Goal: Find specific page/section: Find specific page/section

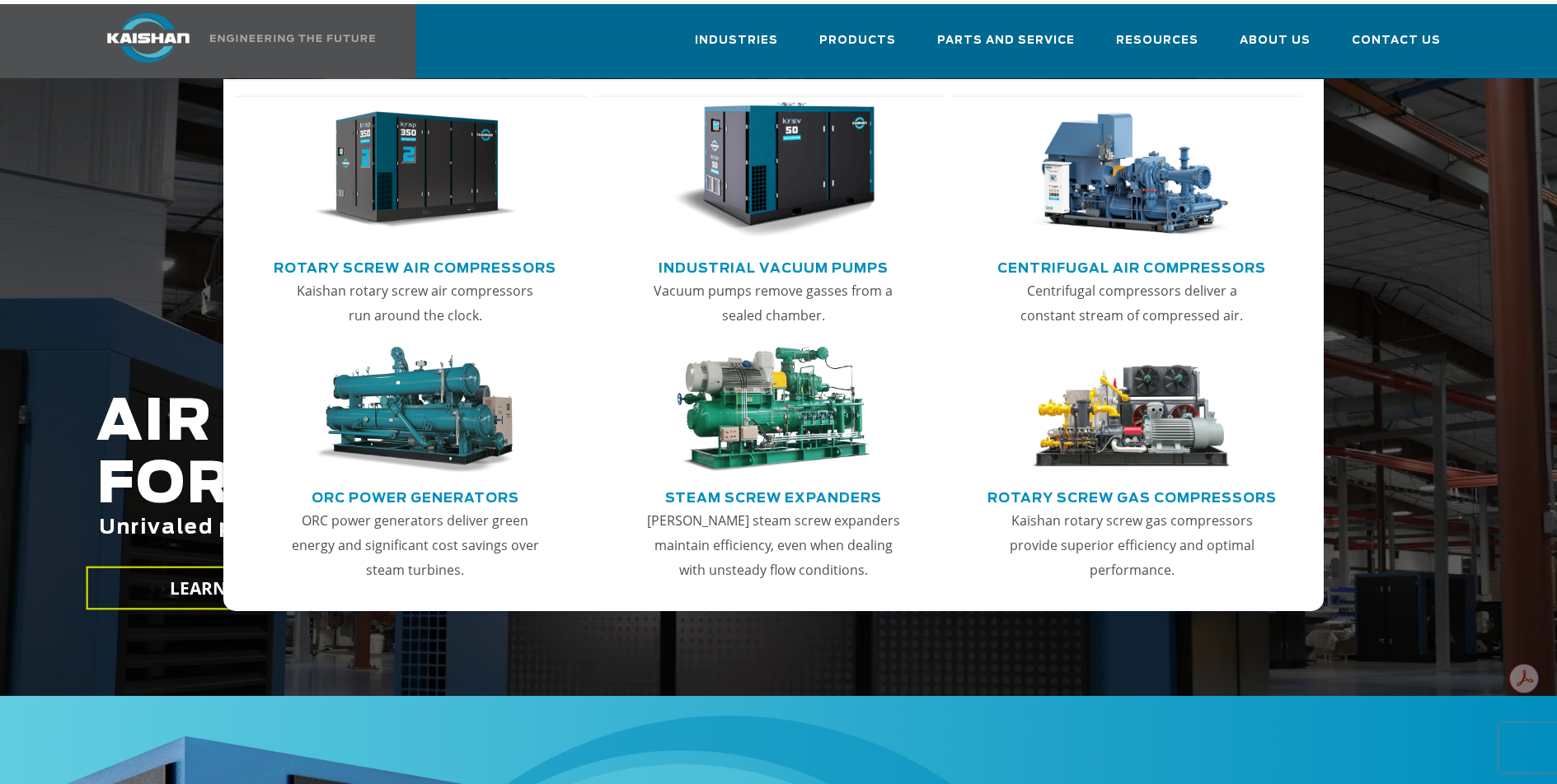
click at [472, 253] on link "Rotary Screw Air Compressors" at bounding box center [415, 265] width 283 height 24
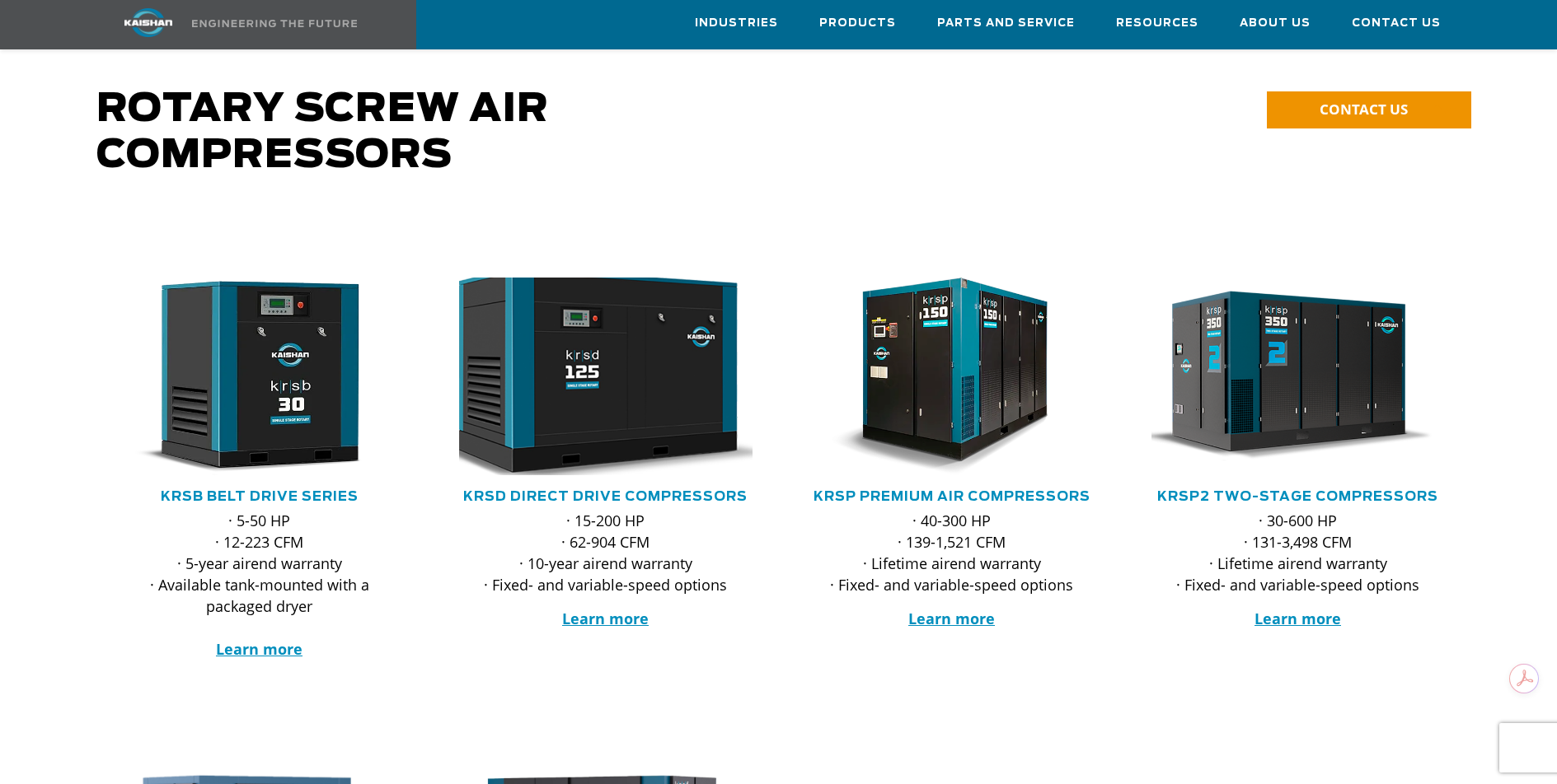
scroll to position [124, 0]
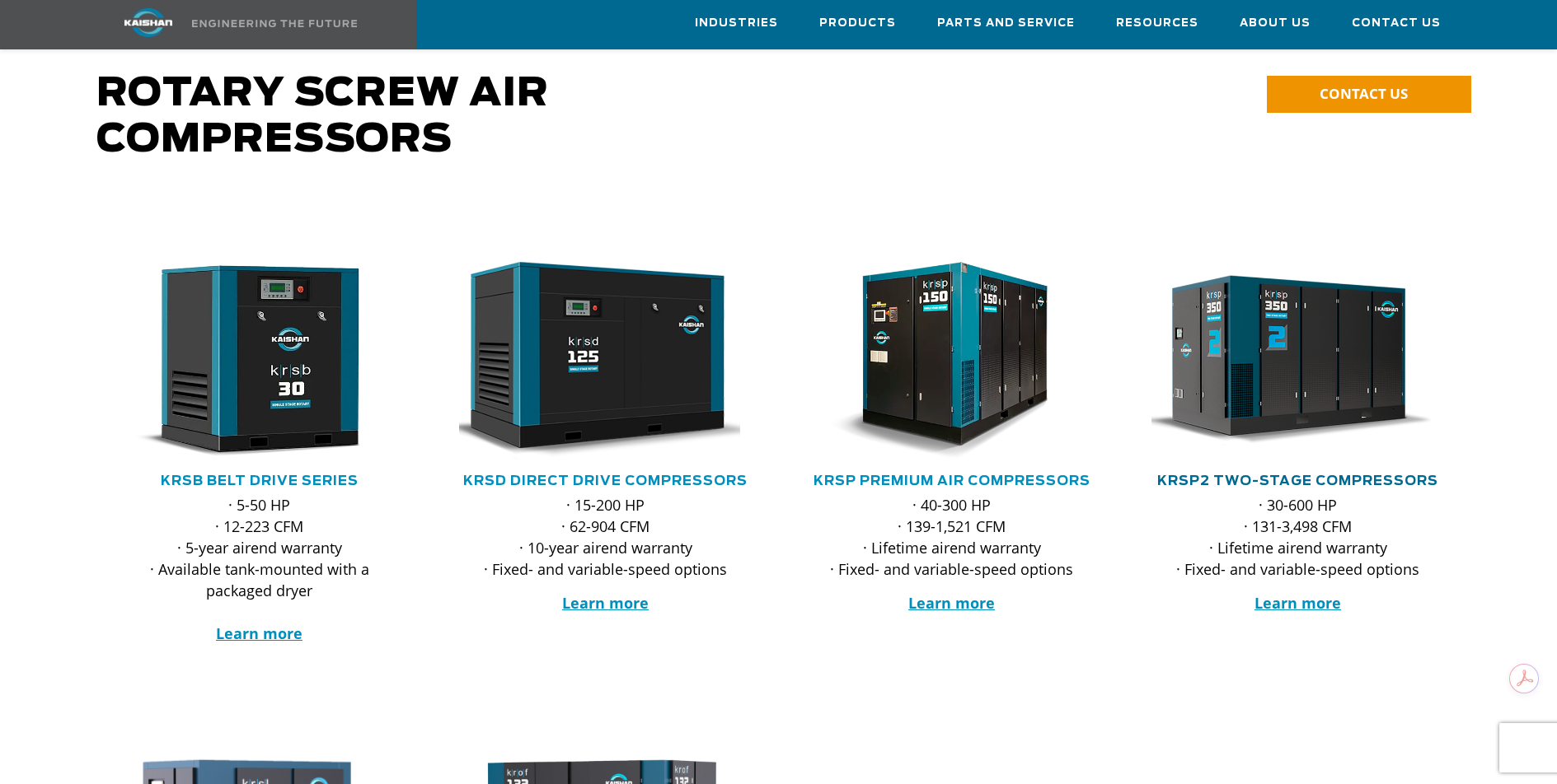
click at [1240, 474] on link "KRSP2 Two-Stage Compressors" at bounding box center [1298, 481] width 281 height 14
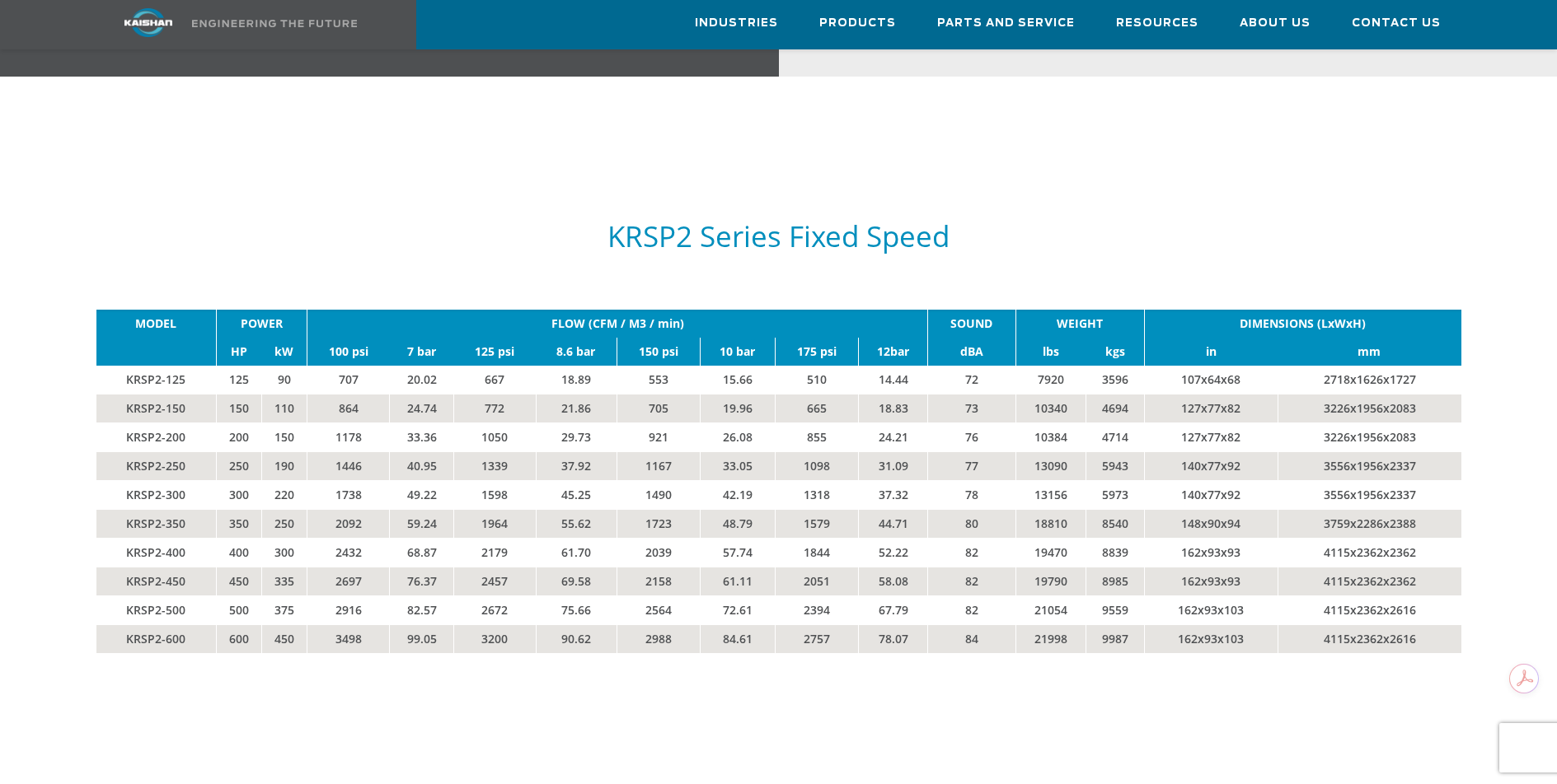
scroll to position [2863, 0]
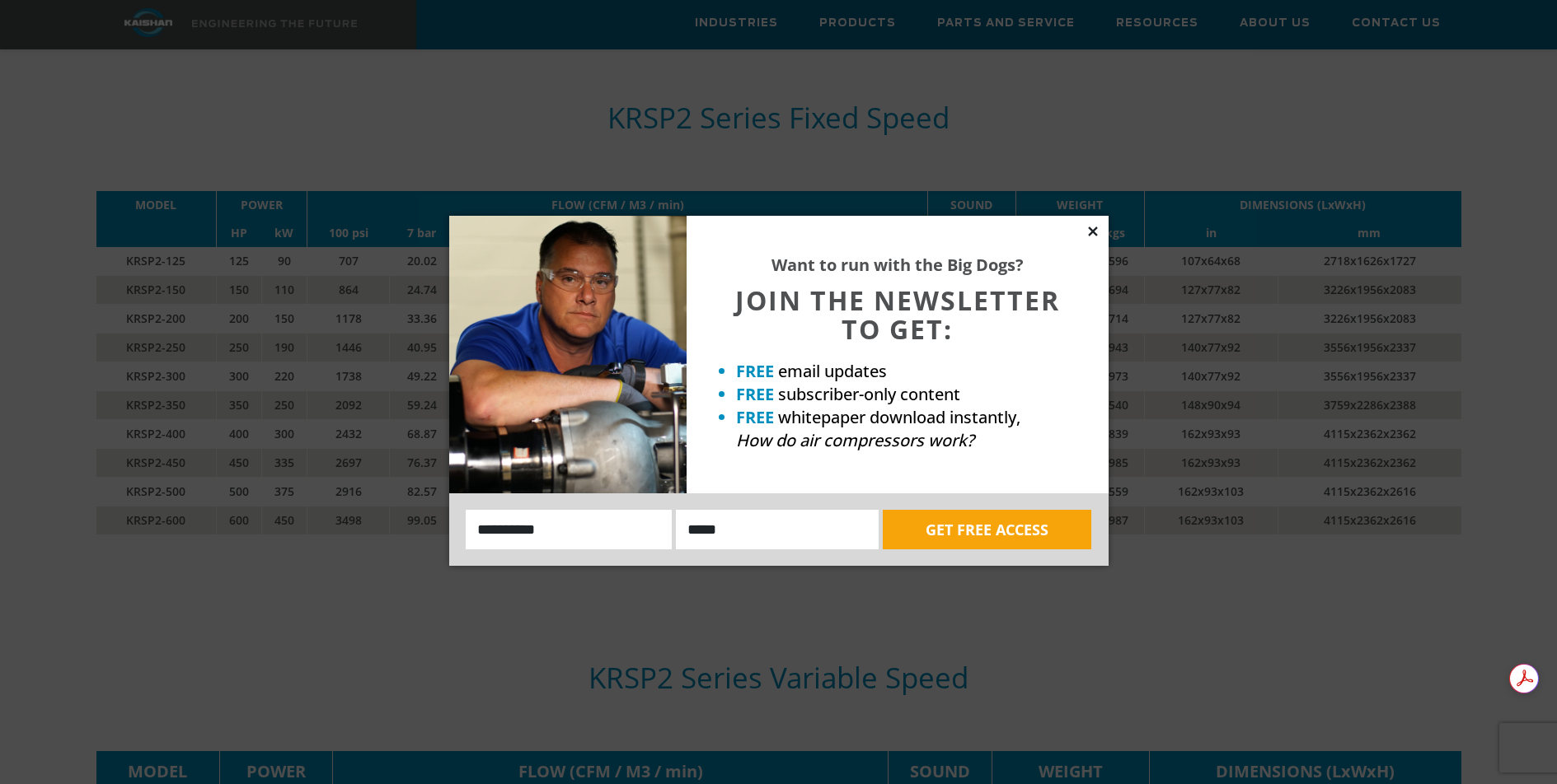
click at [1093, 232] on icon at bounding box center [1092, 231] width 9 height 9
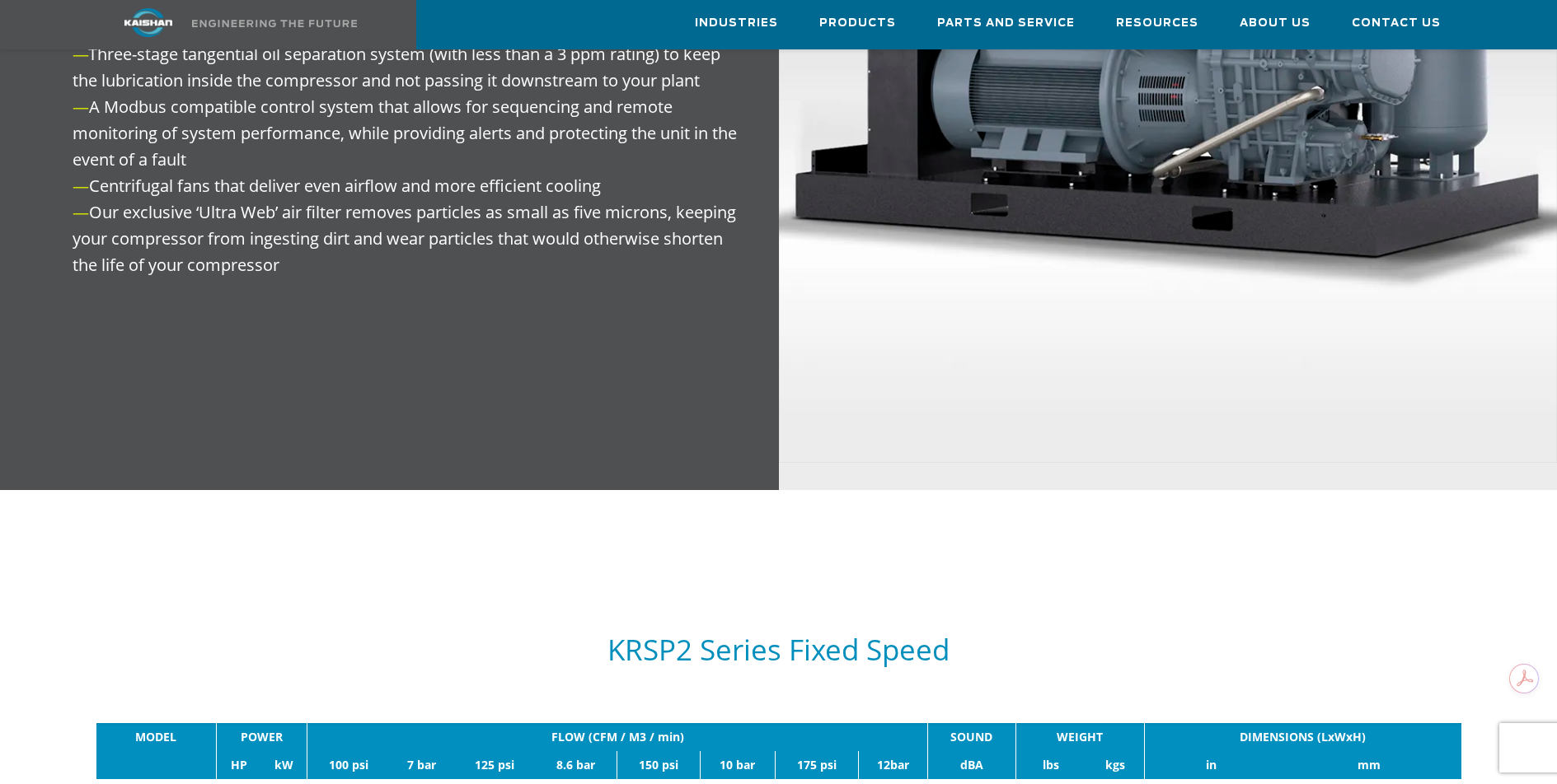
scroll to position [2575, 0]
